Goal: Task Accomplishment & Management: Check status

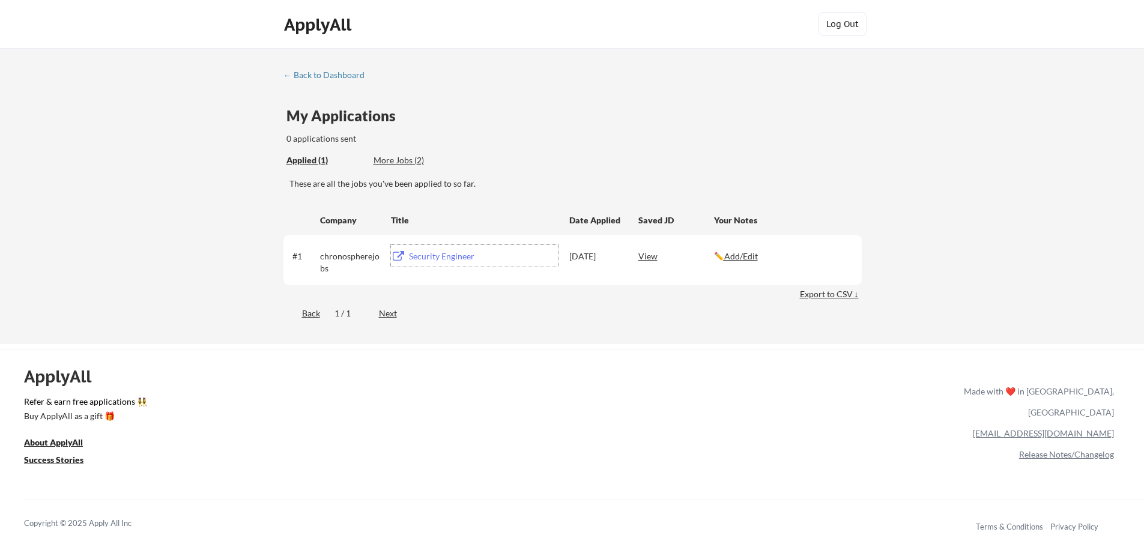
click at [425, 256] on div "Security Engineer" at bounding box center [483, 256] width 149 height 12
click at [653, 257] on div "View" at bounding box center [676, 256] width 76 height 22
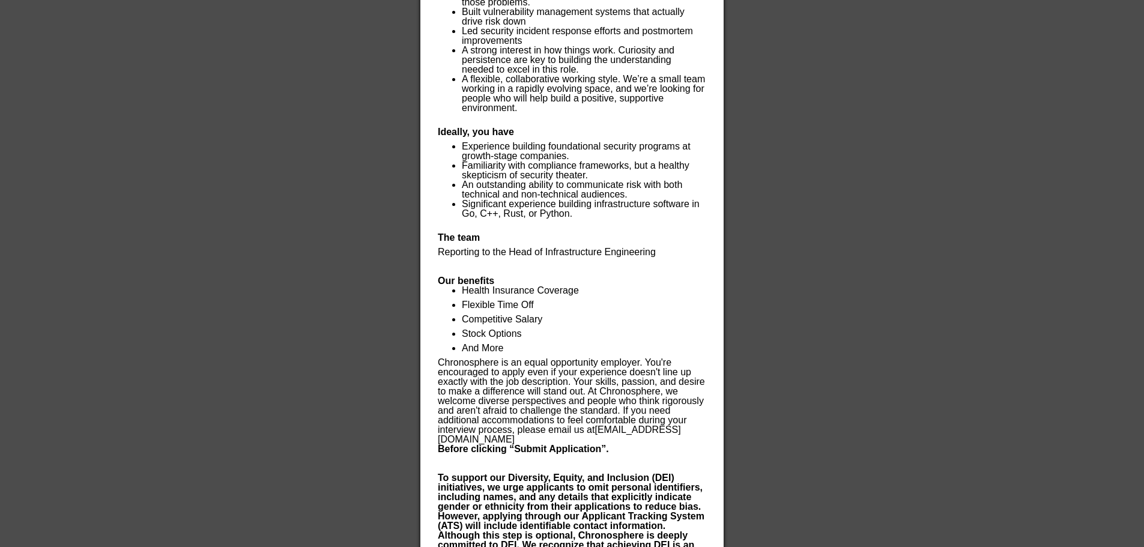
scroll to position [711, 0]
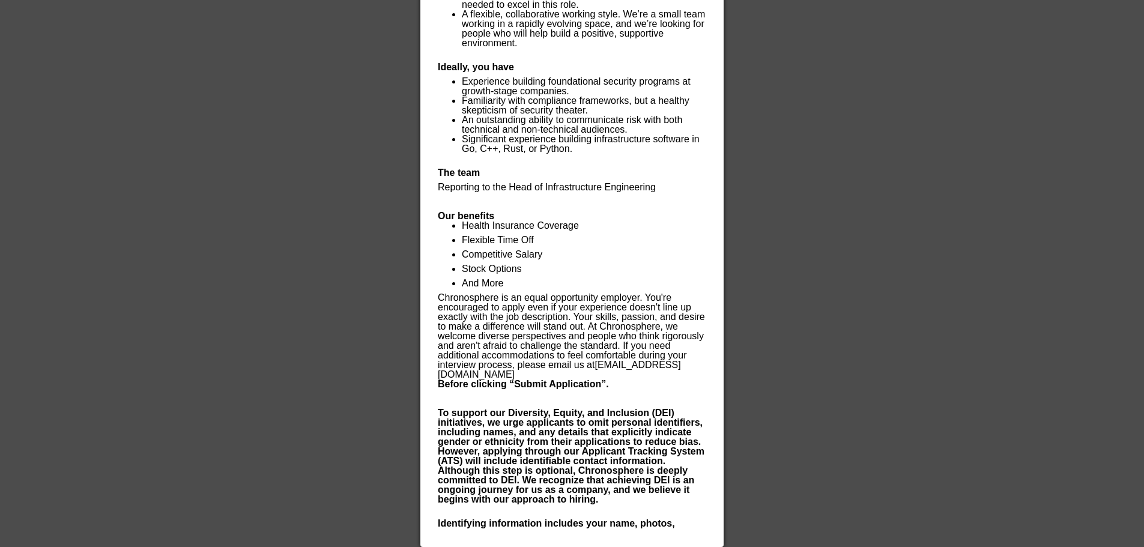
click at [791, 297] on div at bounding box center [572, 273] width 1144 height 547
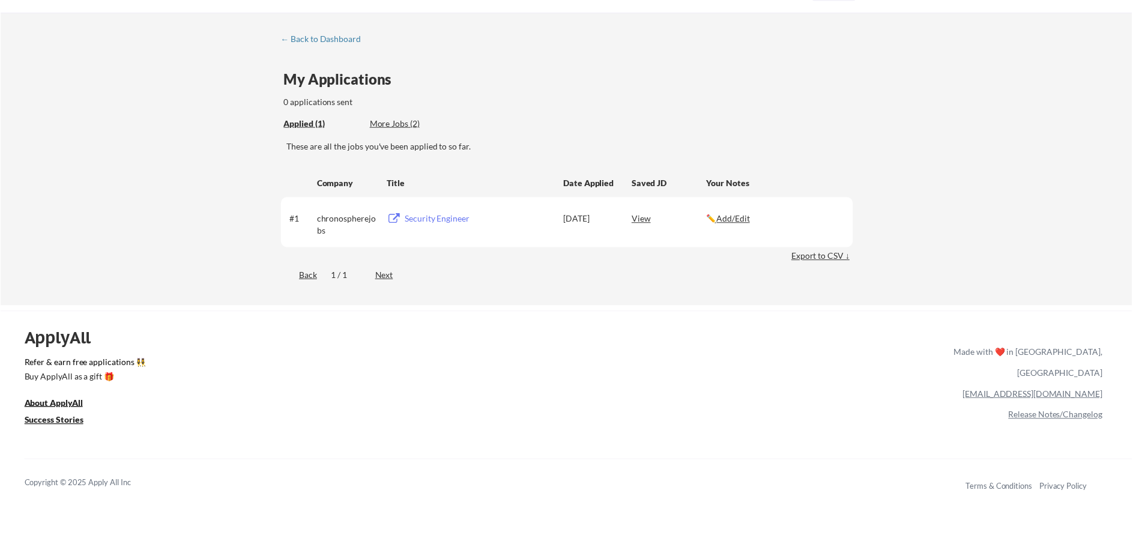
scroll to position [0, 0]
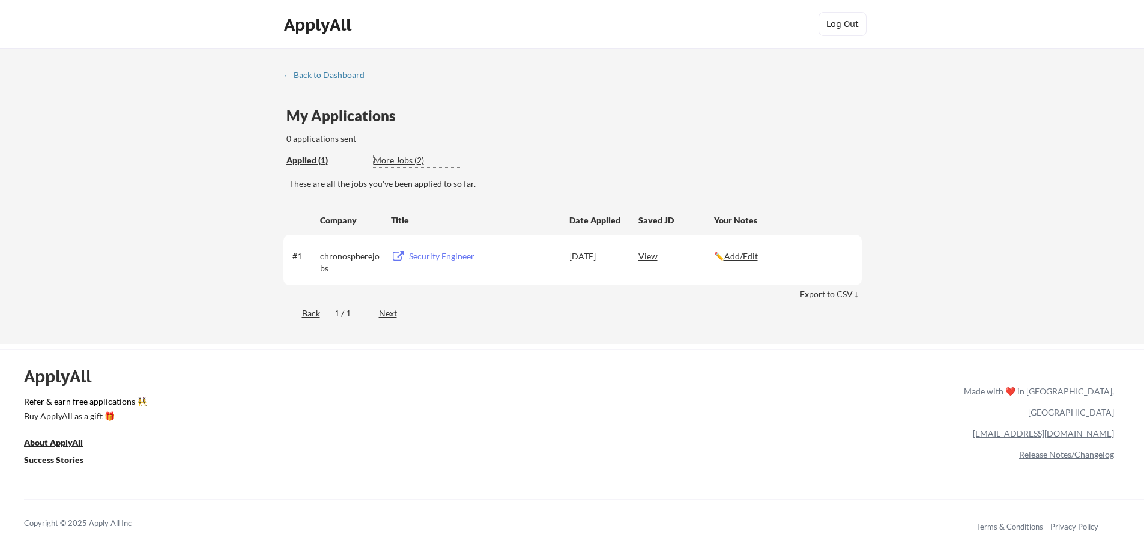
click at [399, 160] on div "More Jobs (2)" at bounding box center [418, 160] width 88 height 12
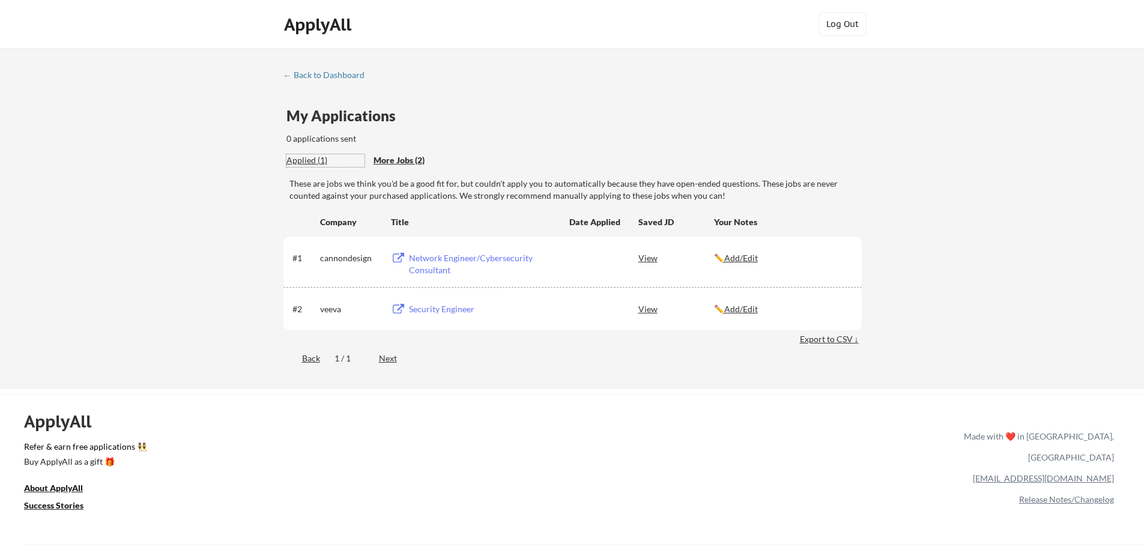
click at [304, 161] on div "Applied (1)" at bounding box center [325, 160] width 78 height 12
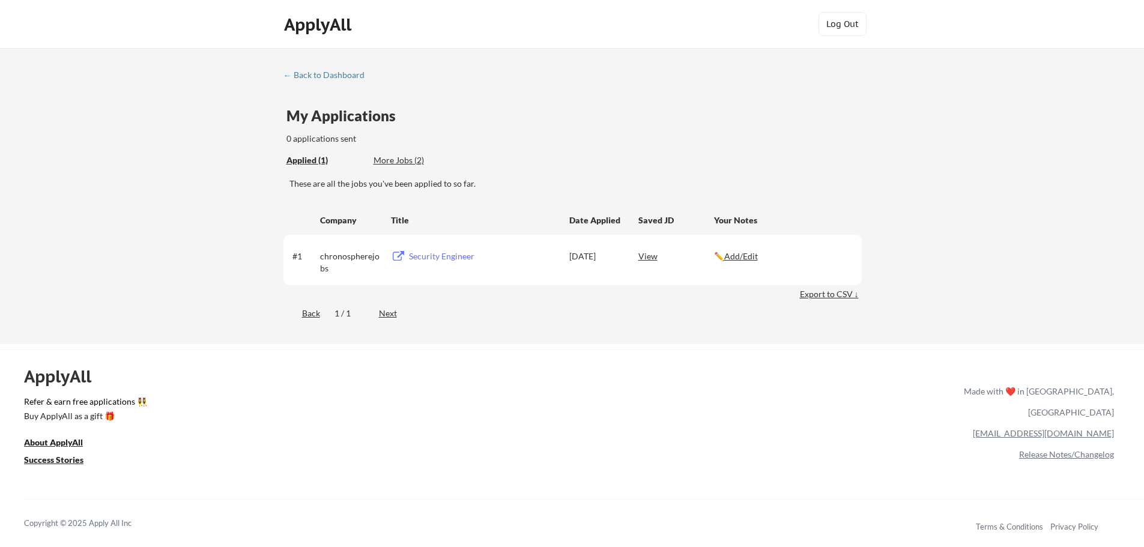
click at [396, 159] on div "More Jobs (2)" at bounding box center [418, 160] width 88 height 12
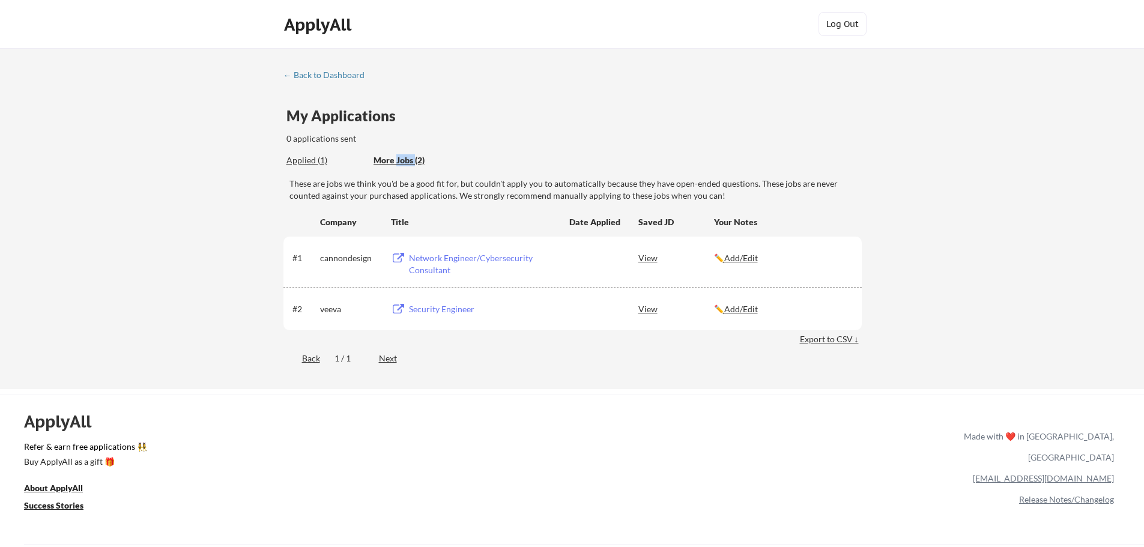
click at [396, 159] on div "More Jobs (2)" at bounding box center [418, 160] width 88 height 12
click at [970, 297] on div "← Back to Dashboard My Applications 0 applications sent Applied (1) More Jobs (…" at bounding box center [572, 218] width 1144 height 341
click at [450, 257] on div "Network Engineer/Cybersecurity Consultant" at bounding box center [483, 263] width 149 height 23
click at [453, 307] on div "Security Engineer" at bounding box center [483, 309] width 149 height 12
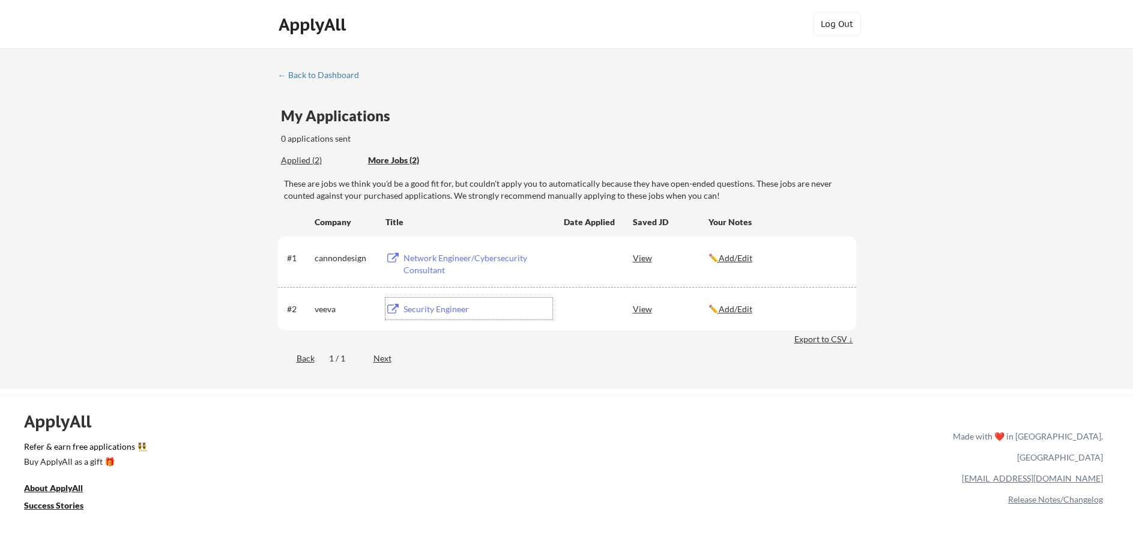
click at [301, 159] on div "Applied (2)" at bounding box center [320, 160] width 78 height 12
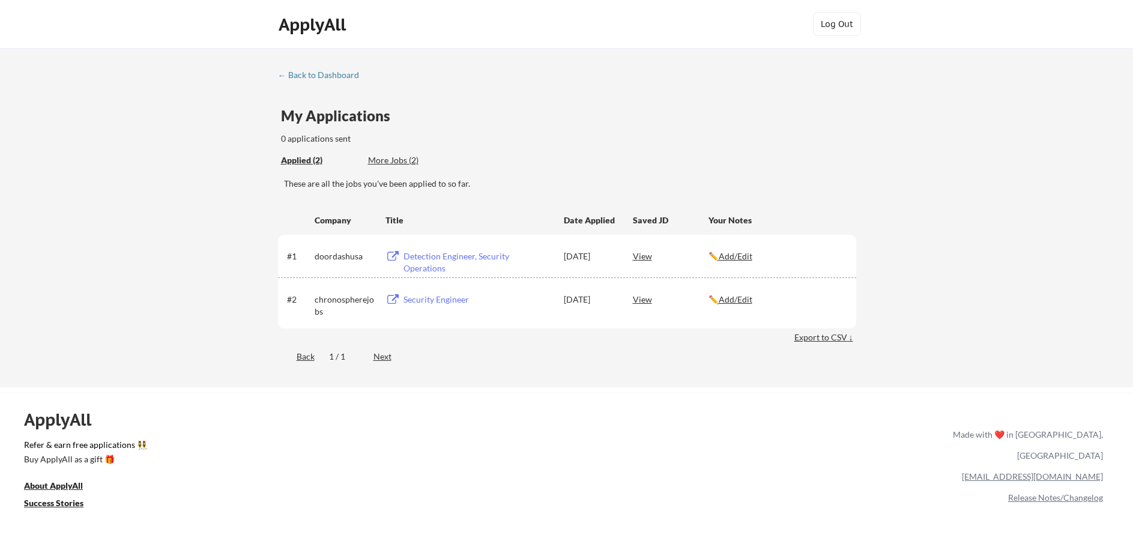
click at [986, 325] on div "← Back to Dashboard My Applications 0 applications sent Applied (2) More Jobs (…" at bounding box center [566, 217] width 1133 height 339
click at [343, 77] on div "← Back to Dashboard" at bounding box center [323, 75] width 90 height 8
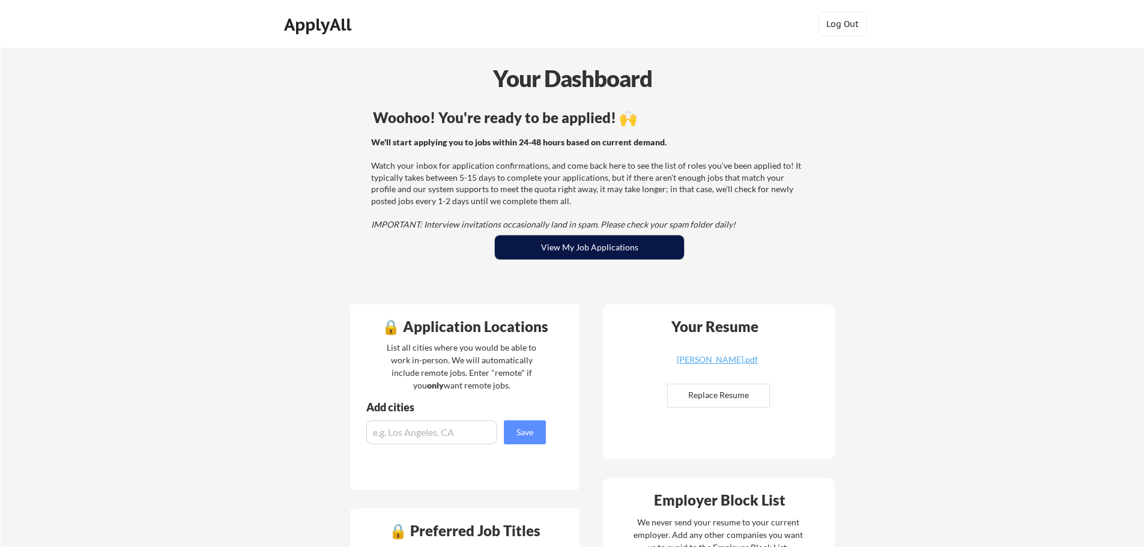
click at [629, 246] on button "View My Job Applications" at bounding box center [589, 247] width 189 height 24
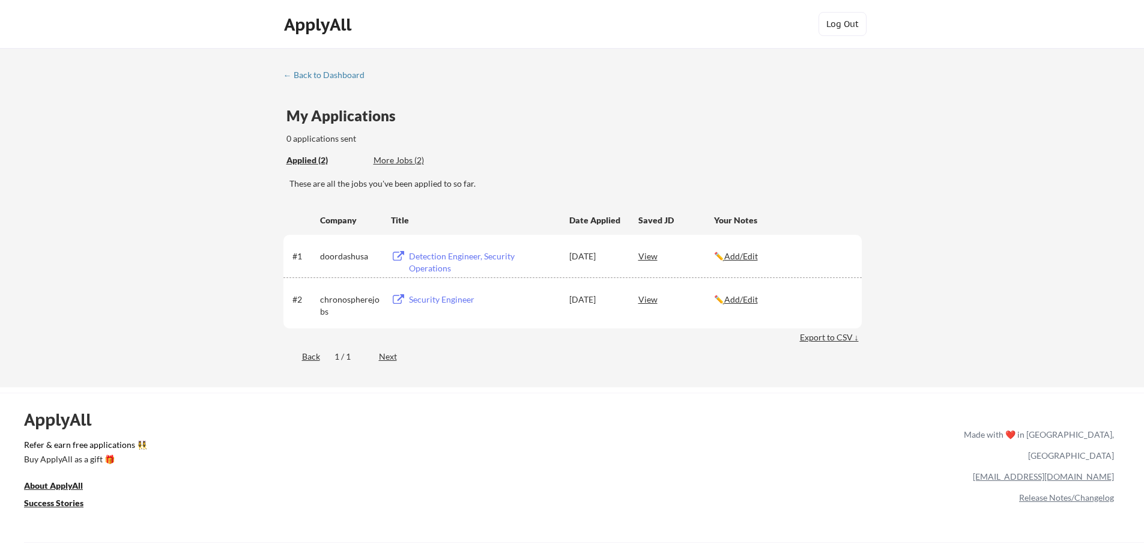
click at [994, 330] on div "← Back to Dashboard My Applications 0 applications sent Applied (2) More Jobs (…" at bounding box center [572, 217] width 1144 height 339
click at [383, 157] on div "More Jobs (2)" at bounding box center [418, 160] width 88 height 12
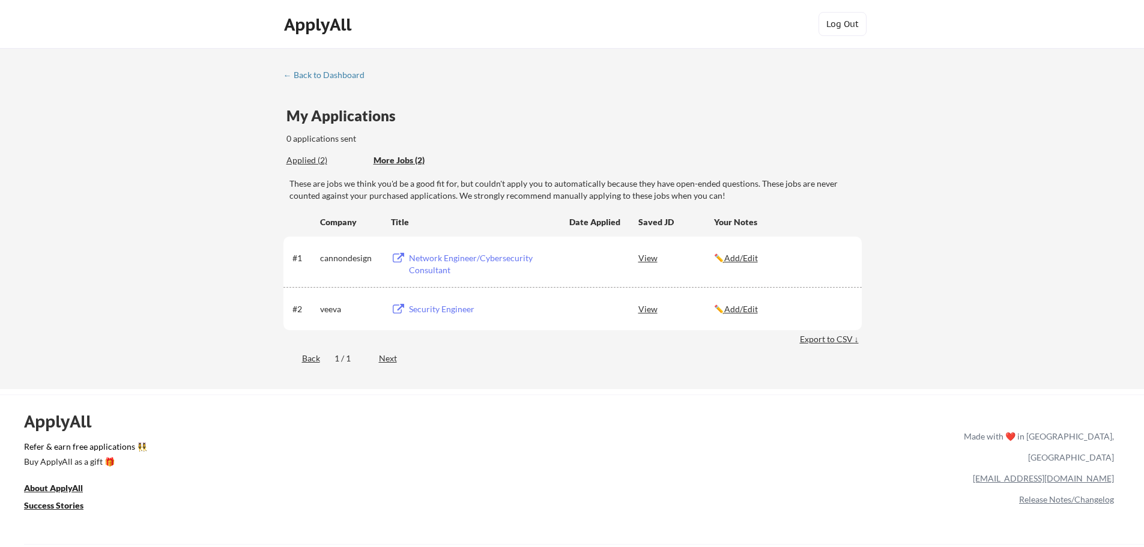
click at [306, 159] on div "Applied (2)" at bounding box center [325, 160] width 78 height 12
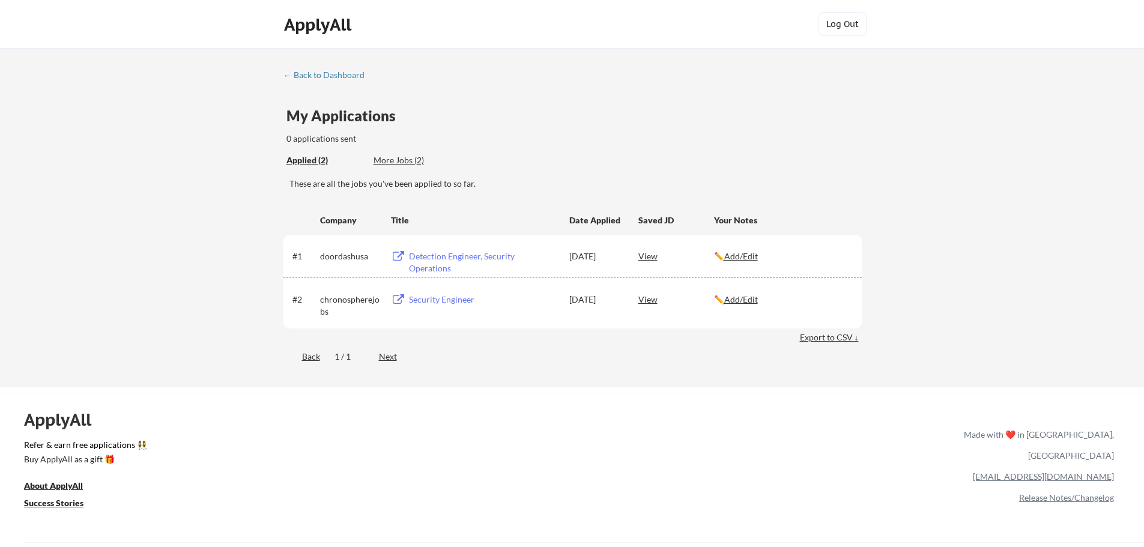
click at [973, 333] on div "← Back to Dashboard My Applications 0 applications sent Applied (2) More Jobs (…" at bounding box center [572, 217] width 1144 height 339
click at [538, 256] on div "Detection Engineer, Security Operations" at bounding box center [483, 261] width 149 height 23
click at [958, 232] on div "← Back to Dashboard My Applications 0 applications sent Applied (2) More Jobs (…" at bounding box center [572, 217] width 1144 height 339
click at [405, 160] on div "More Jobs (3)" at bounding box center [418, 160] width 88 height 12
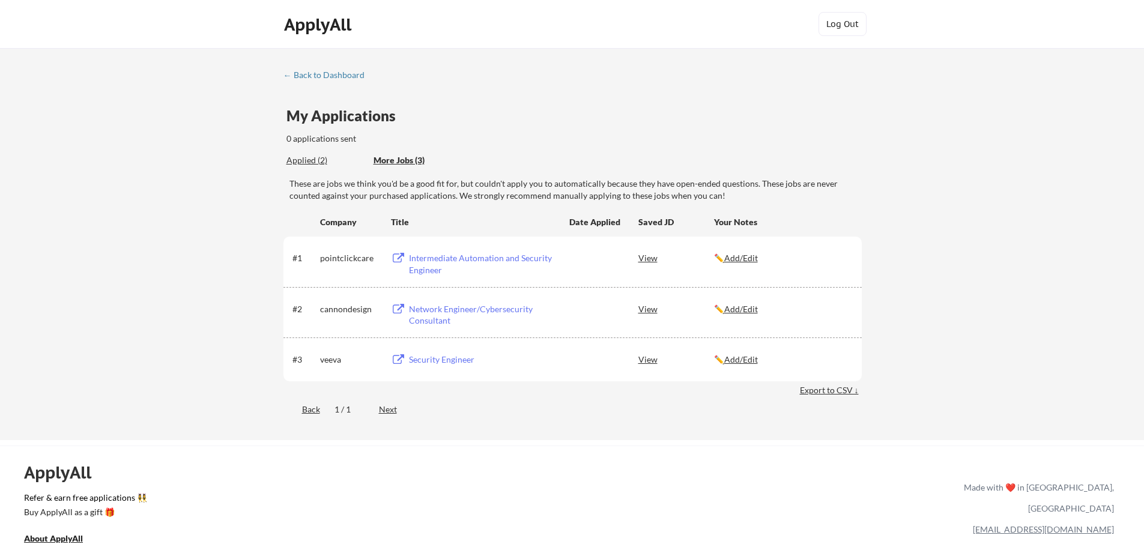
click at [298, 160] on div "Applied (2)" at bounding box center [325, 160] width 78 height 12
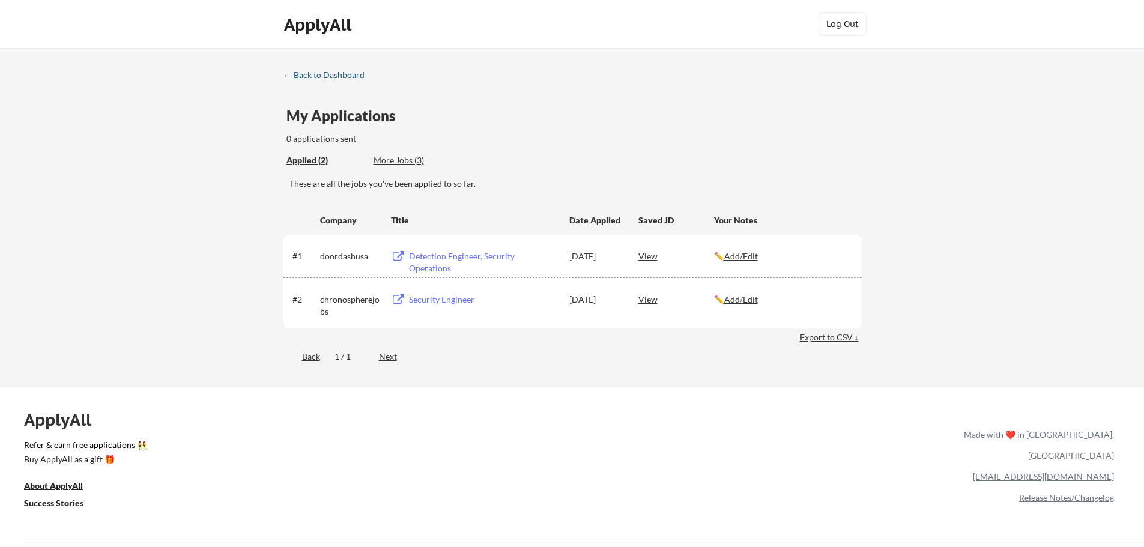
click at [325, 76] on div "← Back to Dashboard" at bounding box center [328, 75] width 90 height 8
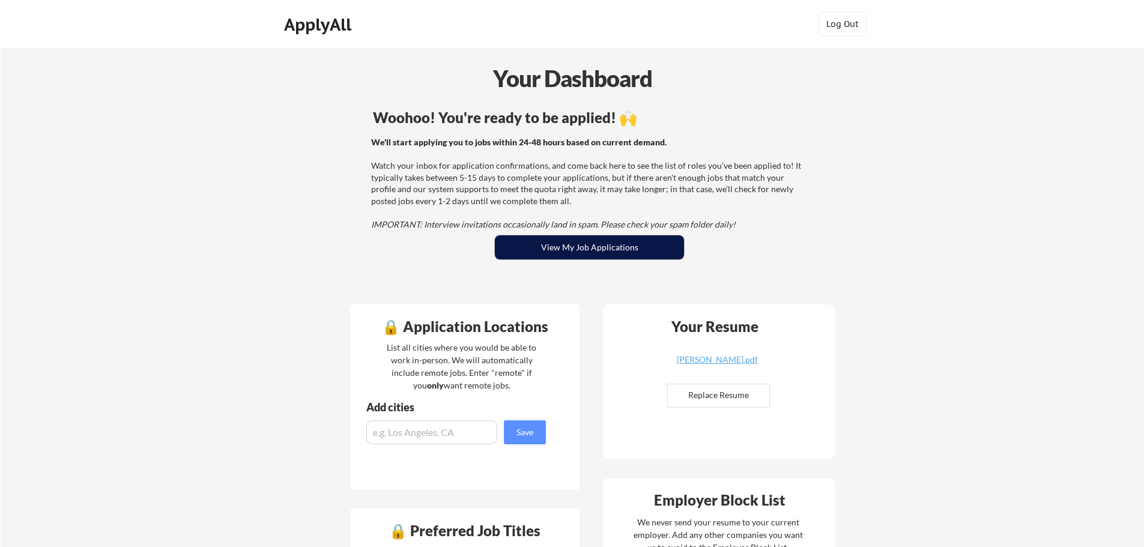
click at [548, 241] on button "View My Job Applications" at bounding box center [589, 247] width 189 height 24
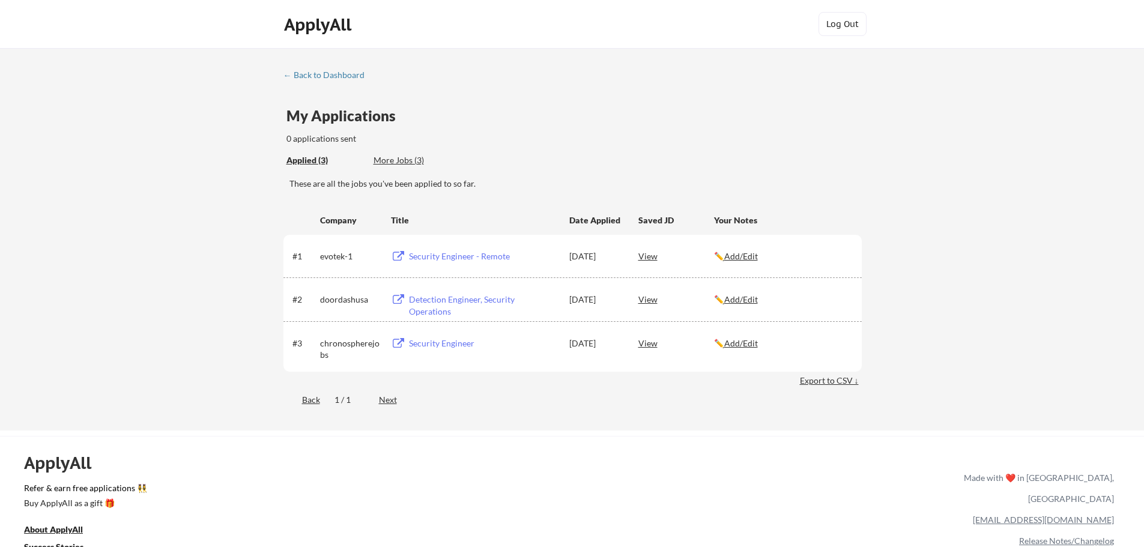
click at [1003, 333] on div "← Back to Dashboard My Applications 0 applications sent Applied (3) More Jobs (…" at bounding box center [572, 239] width 1144 height 383
click at [389, 159] on div "More Jobs (3)" at bounding box center [418, 160] width 88 height 12
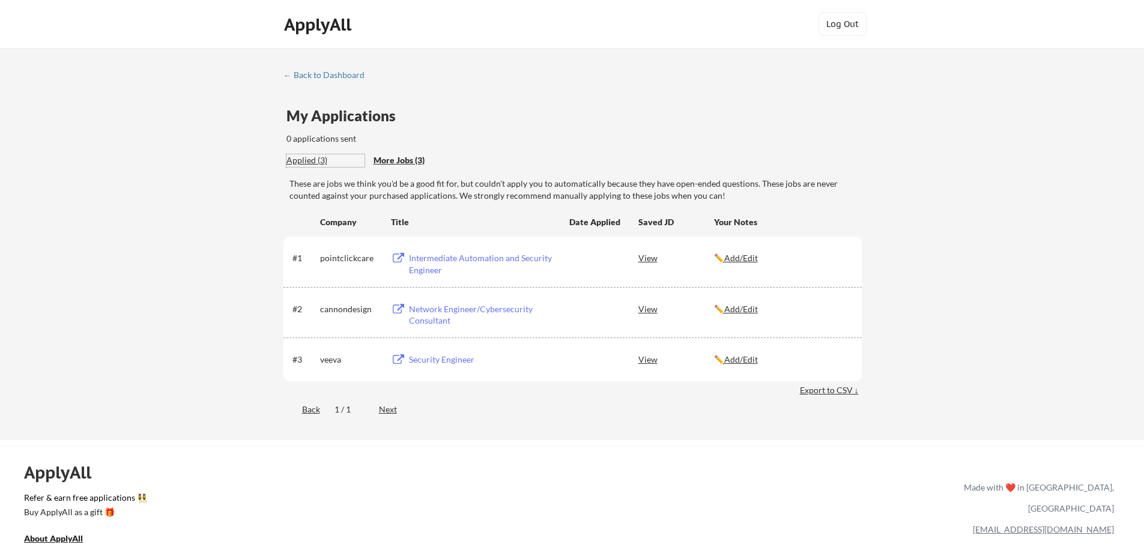
click at [310, 162] on div "Applied (3)" at bounding box center [325, 160] width 78 height 12
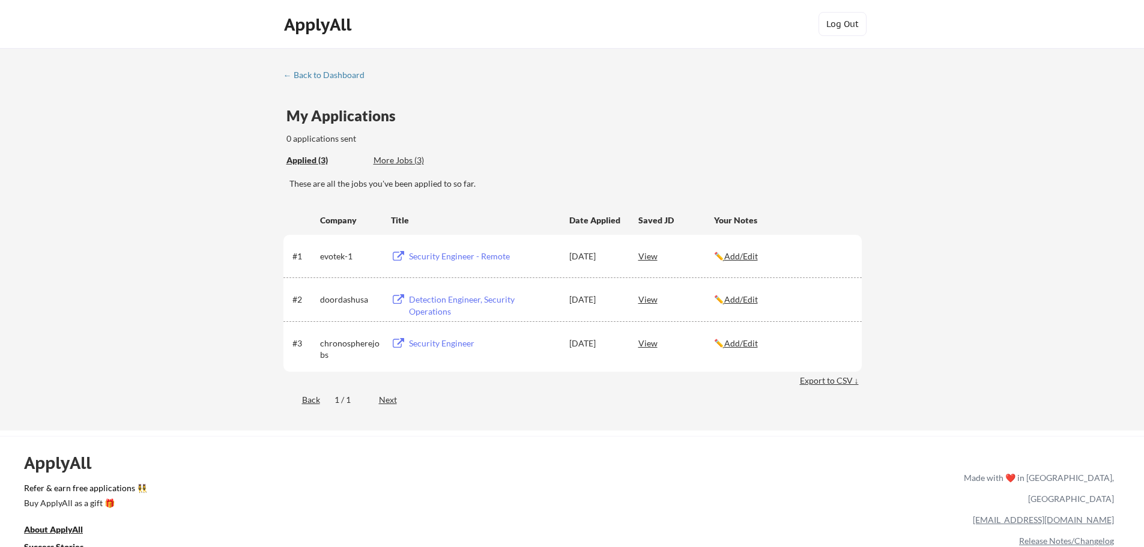
click at [1002, 339] on div "← Back to Dashboard My Applications 0 applications sent Applied (3) More Jobs (…" at bounding box center [572, 239] width 1144 height 383
click at [485, 258] on div "Security Engineer - Remote" at bounding box center [483, 256] width 149 height 12
click at [390, 162] on div "More Jobs (5)" at bounding box center [418, 160] width 88 height 12
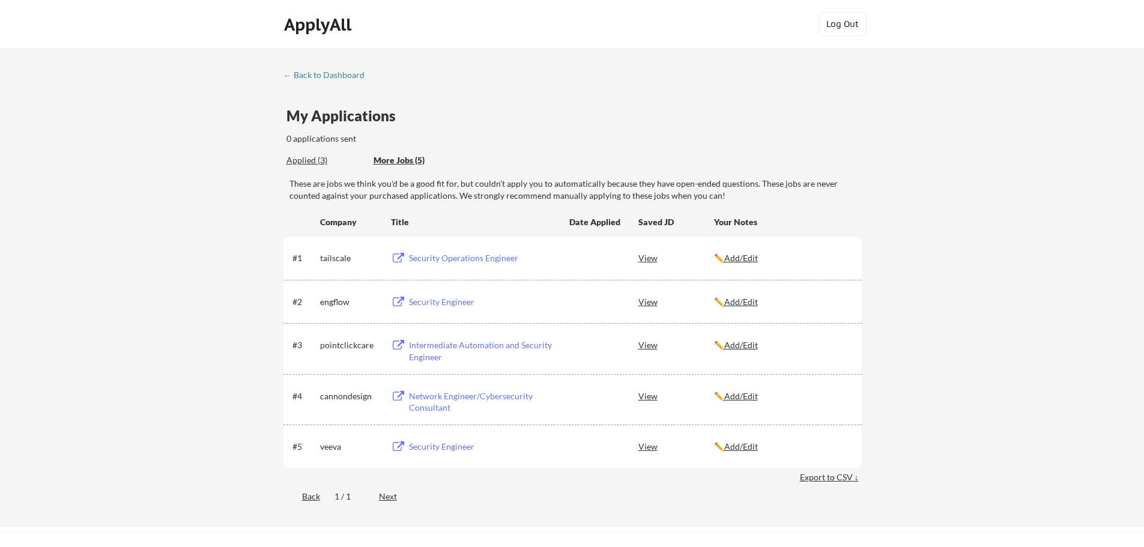
click at [311, 162] on div "Applied (3)" at bounding box center [325, 160] width 78 height 12
